Goal: Information Seeking & Learning: Learn about a topic

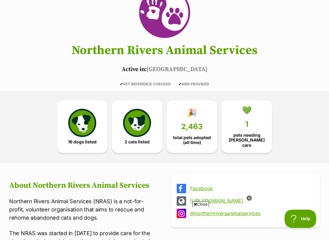
click at [257, 135] on span "pets needing foster care" at bounding box center [246, 140] width 40 height 15
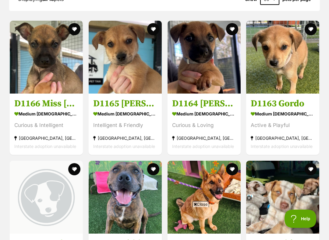
scroll to position [634, 0]
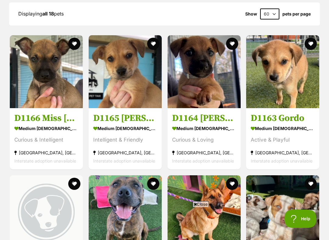
click at [127, 113] on h3 "D1165 [PERSON_NAME]" at bounding box center [125, 119] width 64 height 12
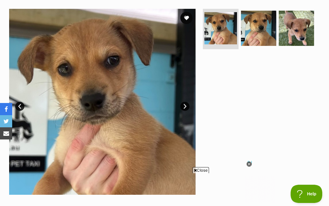
click at [189, 100] on img at bounding box center [102, 102] width 186 height 186
click at [193, 106] on img at bounding box center [102, 102] width 186 height 186
click at [193, 104] on img at bounding box center [102, 102] width 186 height 186
click at [263, 34] on img at bounding box center [258, 28] width 35 height 35
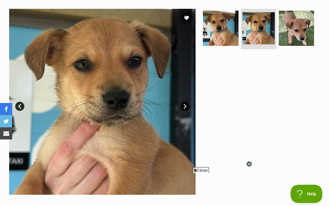
click at [304, 27] on img at bounding box center [295, 28] width 35 height 35
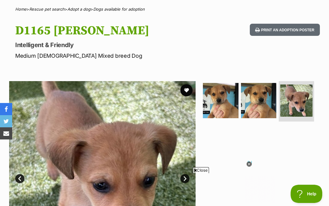
scroll to position [45, 0]
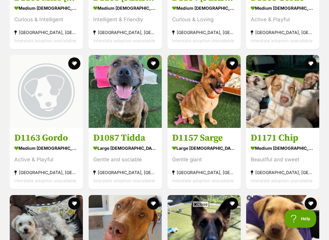
scroll to position [755, 0]
click at [298, 144] on div "medium male Dog" at bounding box center [282, 148] width 64 height 9
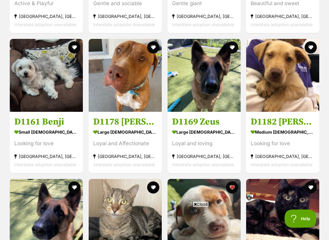
scroll to position [911, 0]
click at [40, 116] on h3 "D1161 Benji" at bounding box center [46, 122] width 64 height 12
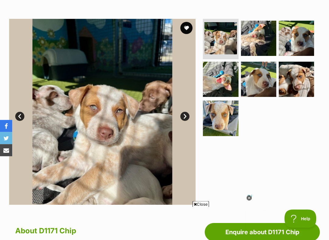
scroll to position [108, 0]
click at [190, 111] on img at bounding box center [102, 112] width 186 height 186
click at [188, 113] on link "Next" at bounding box center [184, 116] width 9 height 9
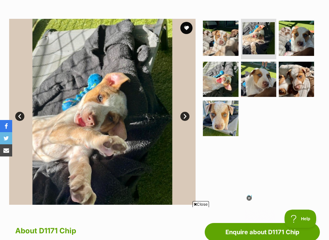
click at [189, 115] on link "Next" at bounding box center [184, 116] width 9 height 9
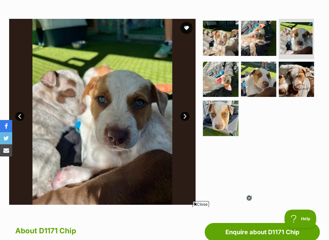
click at [190, 113] on img at bounding box center [102, 112] width 186 height 186
click at [189, 114] on link "Next" at bounding box center [184, 116] width 9 height 9
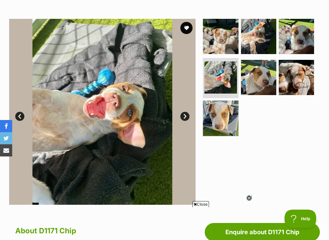
click at [191, 114] on img at bounding box center [102, 112] width 186 height 186
click at [189, 114] on link "Next" at bounding box center [184, 116] width 9 height 9
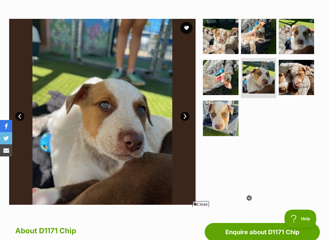
click at [190, 112] on img at bounding box center [102, 112] width 186 height 186
click at [190, 113] on img at bounding box center [102, 112] width 186 height 186
click at [192, 114] on img at bounding box center [102, 112] width 186 height 186
click at [194, 114] on img at bounding box center [102, 112] width 186 height 186
click at [192, 117] on img at bounding box center [102, 112] width 186 height 186
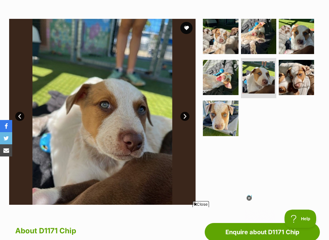
click at [189, 116] on link "Next" at bounding box center [184, 116] width 9 height 9
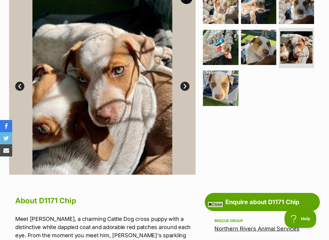
scroll to position [0, 0]
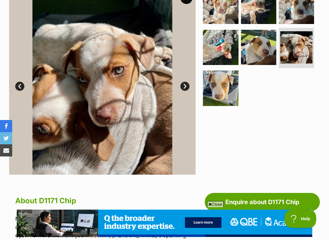
click at [225, 83] on img at bounding box center [220, 88] width 35 height 35
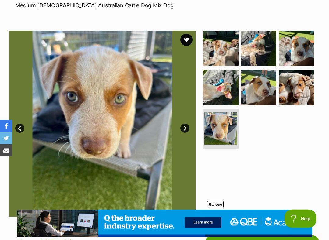
scroll to position [96, 0]
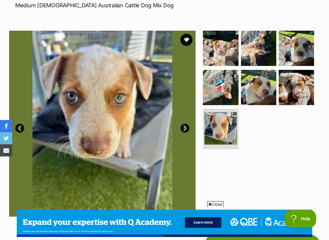
click at [265, 52] on img at bounding box center [258, 48] width 35 height 35
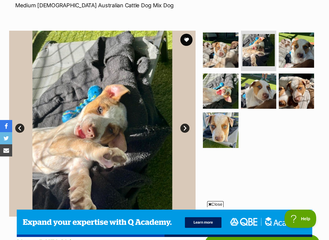
click at [232, 57] on img at bounding box center [220, 50] width 35 height 35
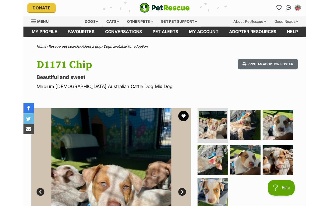
scroll to position [0, 0]
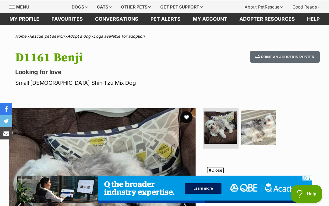
scroll to position [13, 0]
